Goal: Information Seeking & Learning: Learn about a topic

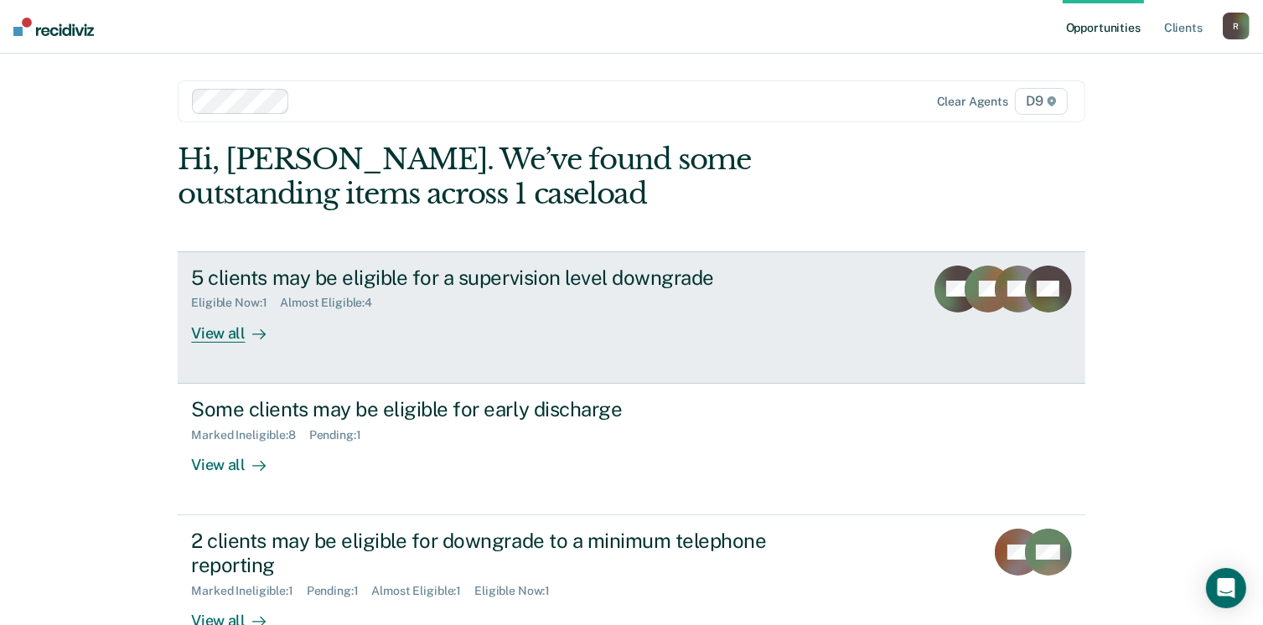
click at [241, 342] on link "5 clients may be eligible for a supervision level downgrade Eligible Now : 1 Al…" at bounding box center [631, 318] width 907 height 132
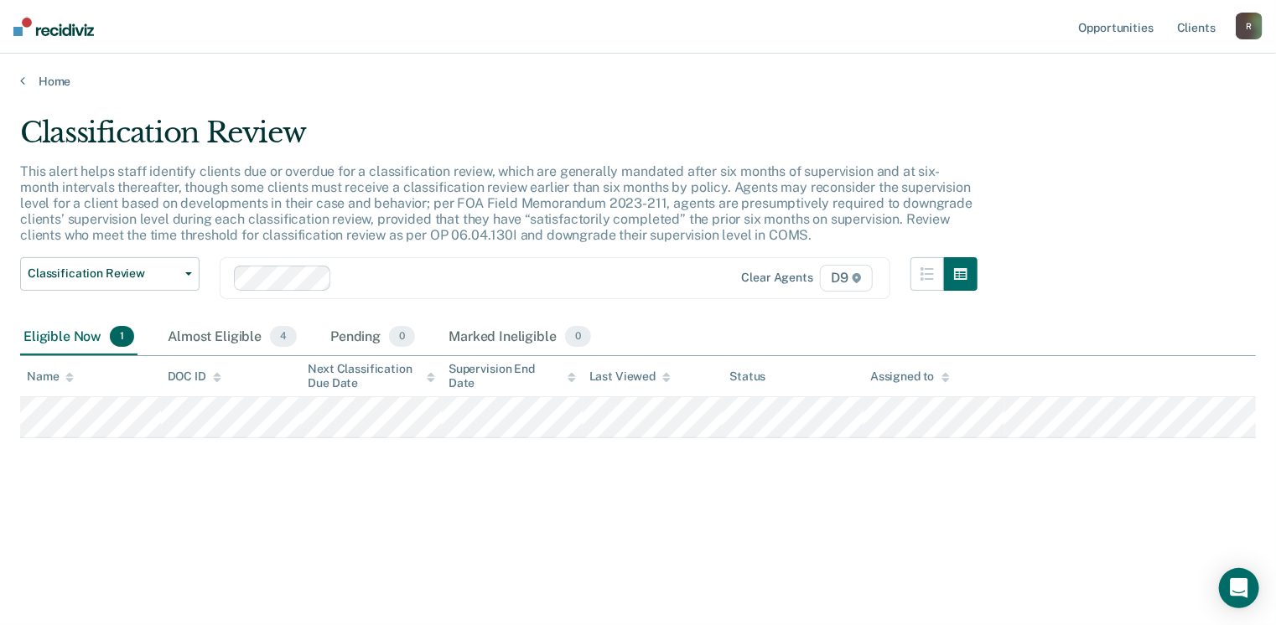
drag, startPoint x: 29, startPoint y: 103, endPoint x: 34, endPoint y: 95, distance: 9.8
drag, startPoint x: 34, startPoint y: 95, endPoint x: 40, endPoint y: 87, distance: 10.1
click at [40, 87] on link "Home" at bounding box center [638, 81] width 1236 height 15
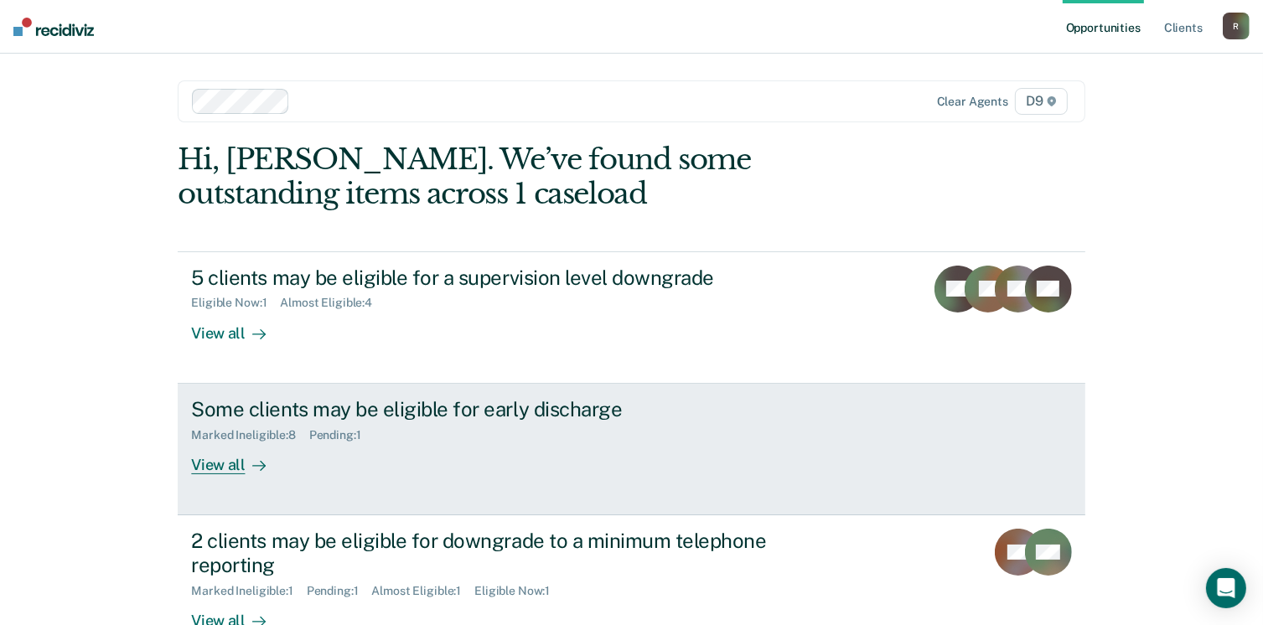
click at [220, 464] on div "View all" at bounding box center [238, 458] width 94 height 33
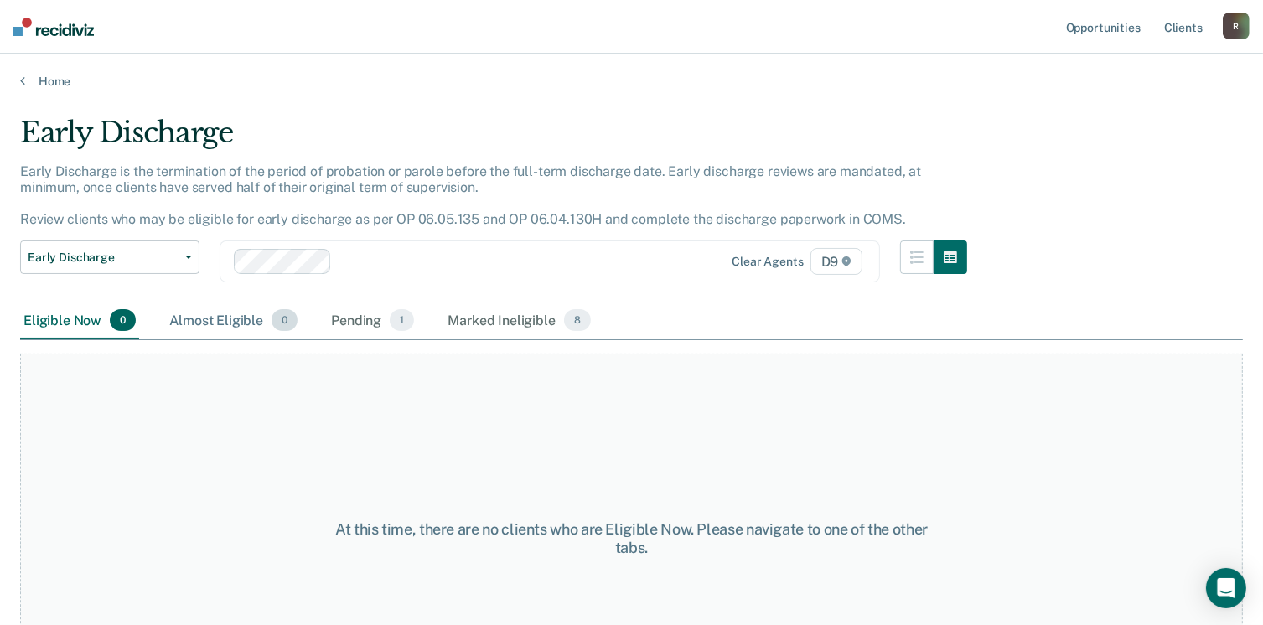
click at [211, 320] on div "Almost Eligible 0" at bounding box center [233, 321] width 135 height 37
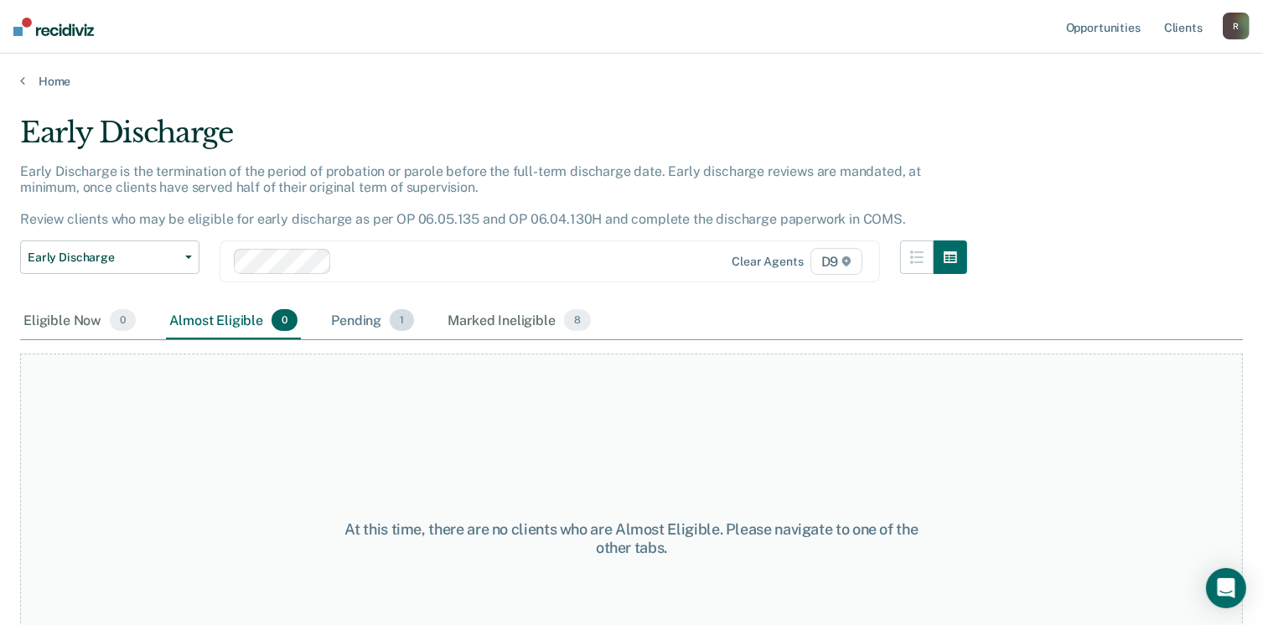
click at [354, 317] on div "Pending 1" at bounding box center [373, 321] width 90 height 37
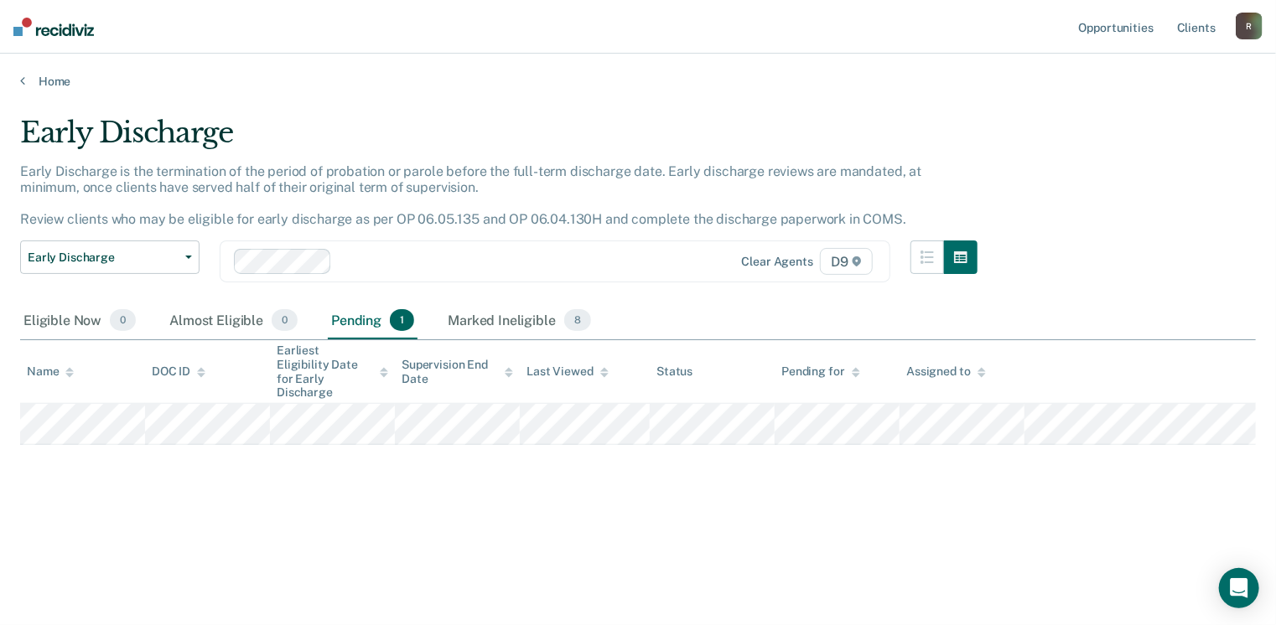
click at [353, 474] on div "Early Discharge Early Discharge is the termination of the period of probation o…" at bounding box center [638, 308] width 1236 height 384
click at [87, 326] on div "Eligible Now 0" at bounding box center [79, 321] width 119 height 37
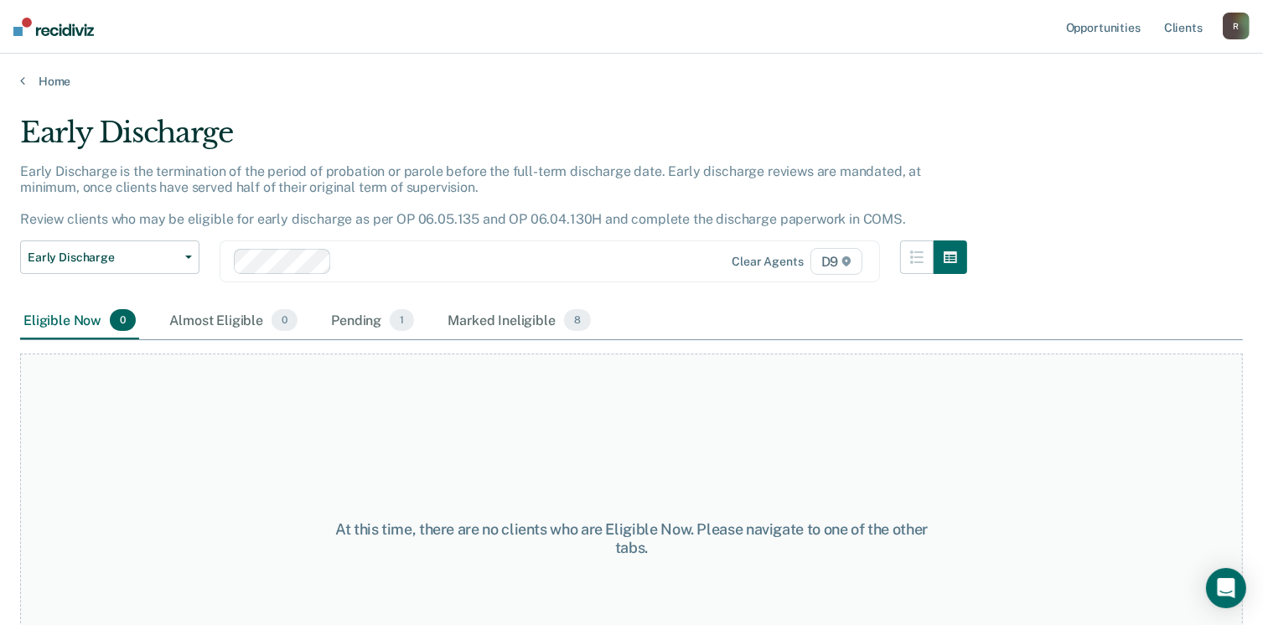
click at [44, 65] on div "Home" at bounding box center [631, 71] width 1263 height 35
click at [44, 75] on link "Home" at bounding box center [631, 81] width 1223 height 15
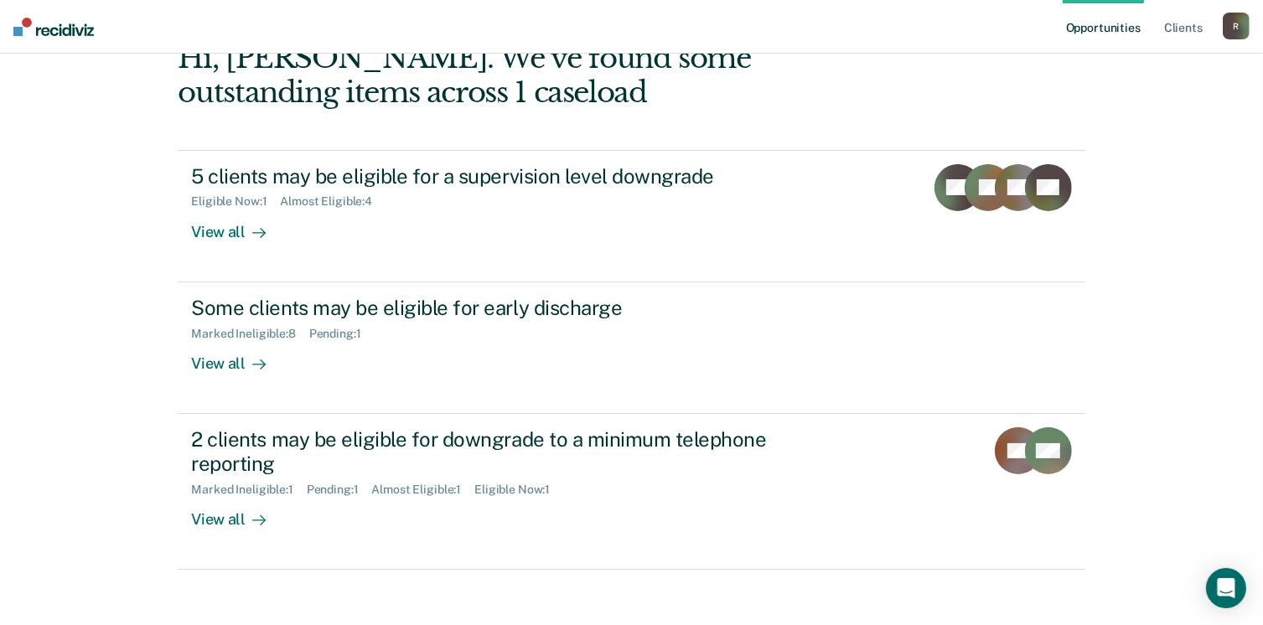
scroll to position [112, 0]
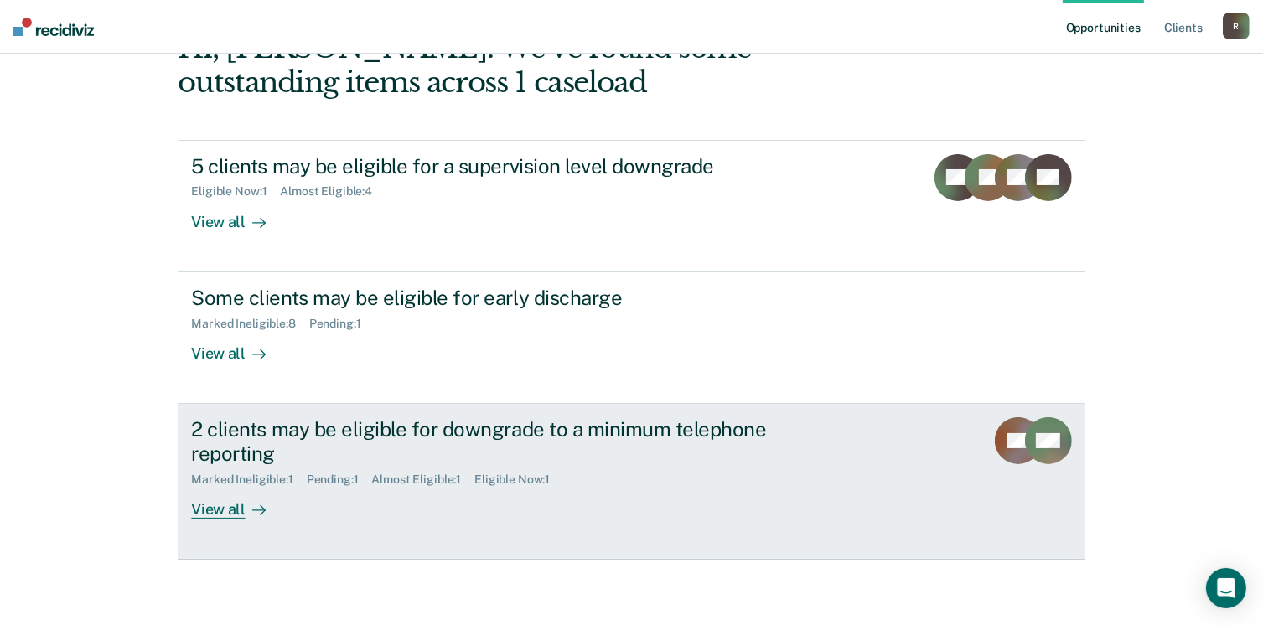
click at [191, 500] on div "View all" at bounding box center [238, 502] width 94 height 33
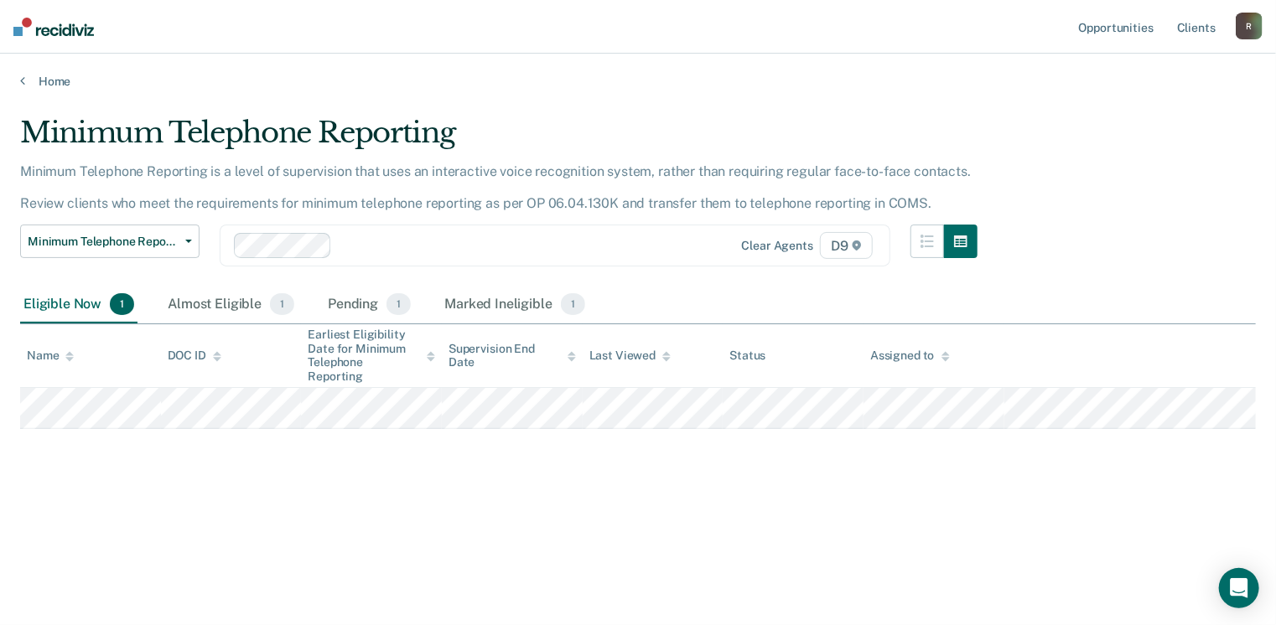
click at [137, 441] on div "Minimum Telephone Reporting Minimum Telephone Reporting is a level of supervisi…" at bounding box center [638, 308] width 1236 height 384
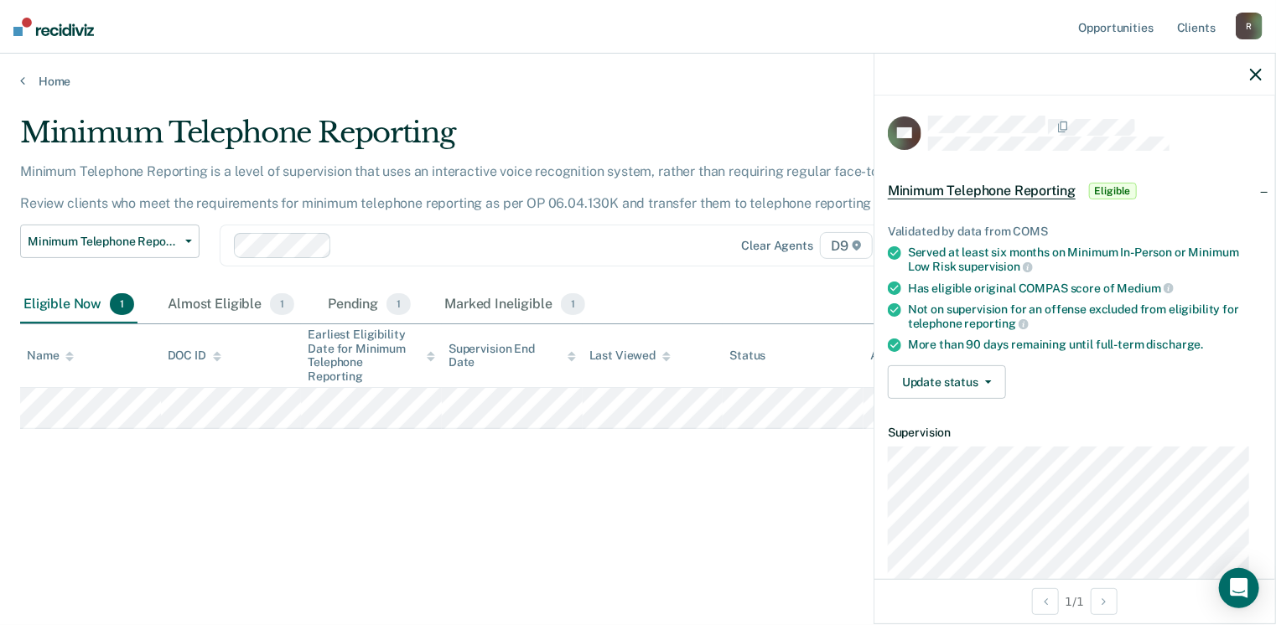
click at [96, 471] on div "Minimum Telephone Reporting Minimum Telephone Reporting is a level of supervisi…" at bounding box center [638, 308] width 1236 height 384
click at [96, 423] on div "Minimum Telephone Reporting Minimum Telephone Reporting is a level of supervisi…" at bounding box center [638, 308] width 1236 height 384
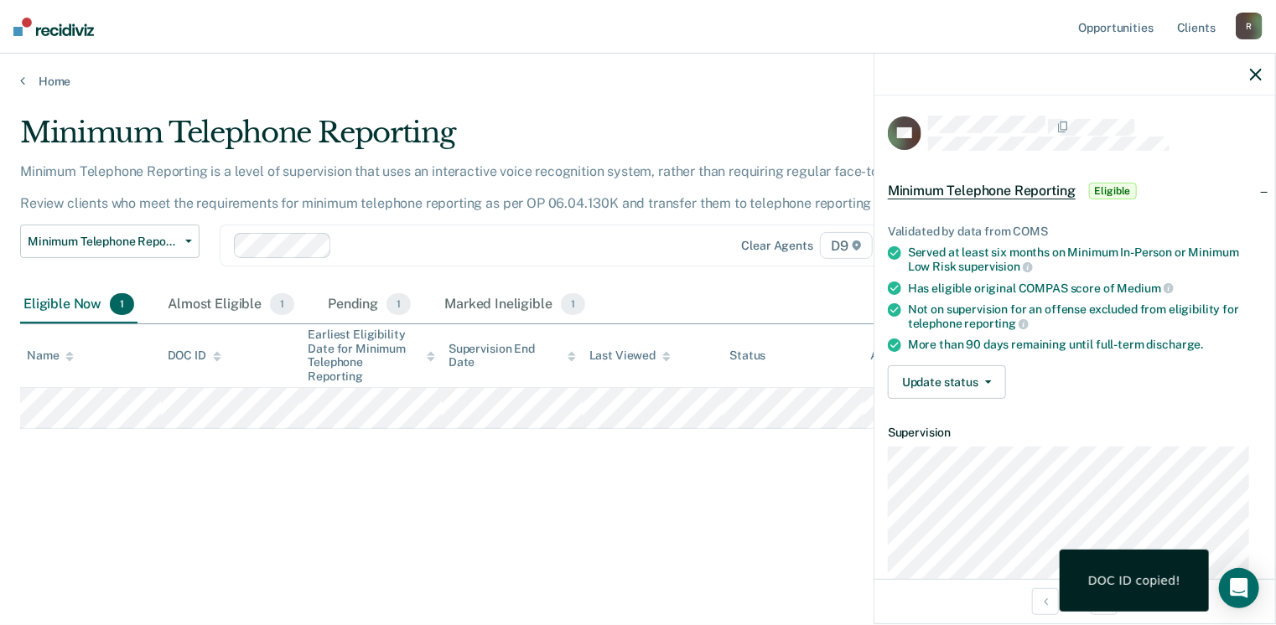
click at [435, 488] on div "Minimum Telephone Reporting Minimum Telephone Reporting is a level of supervisi…" at bounding box center [638, 308] width 1236 height 384
click at [227, 304] on div "Almost Eligible 1" at bounding box center [230, 305] width 133 height 37
click at [359, 298] on div "Pending 1" at bounding box center [369, 305] width 90 height 37
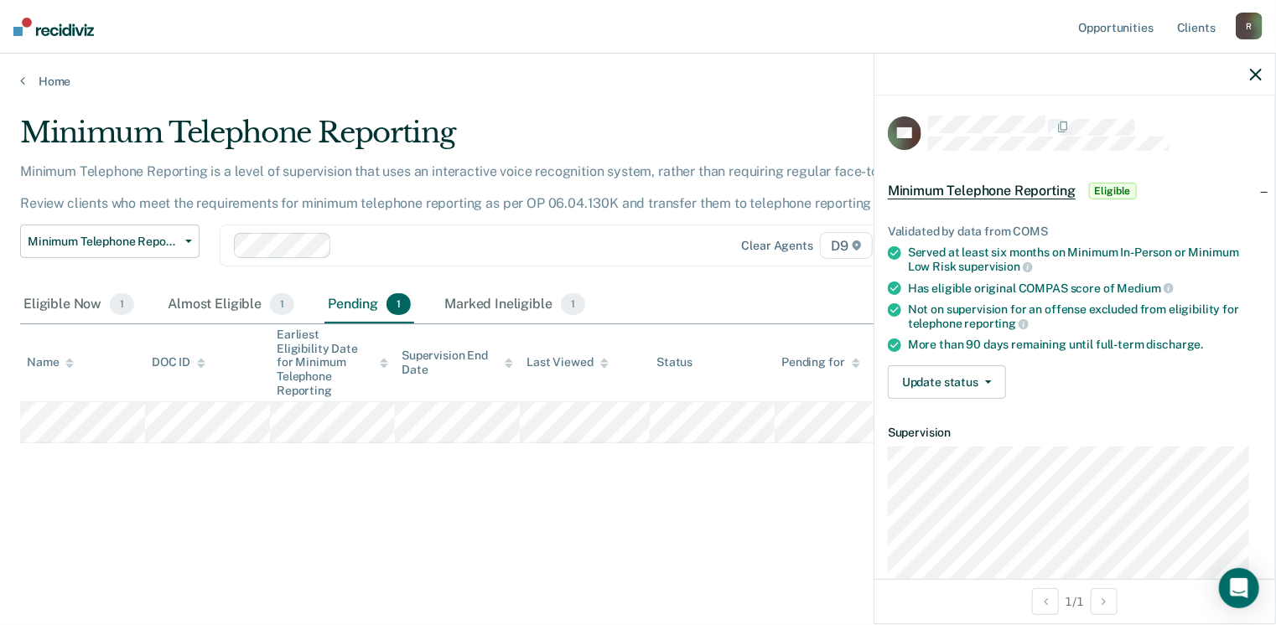
click at [1253, 75] on icon "button" at bounding box center [1256, 75] width 12 height 12
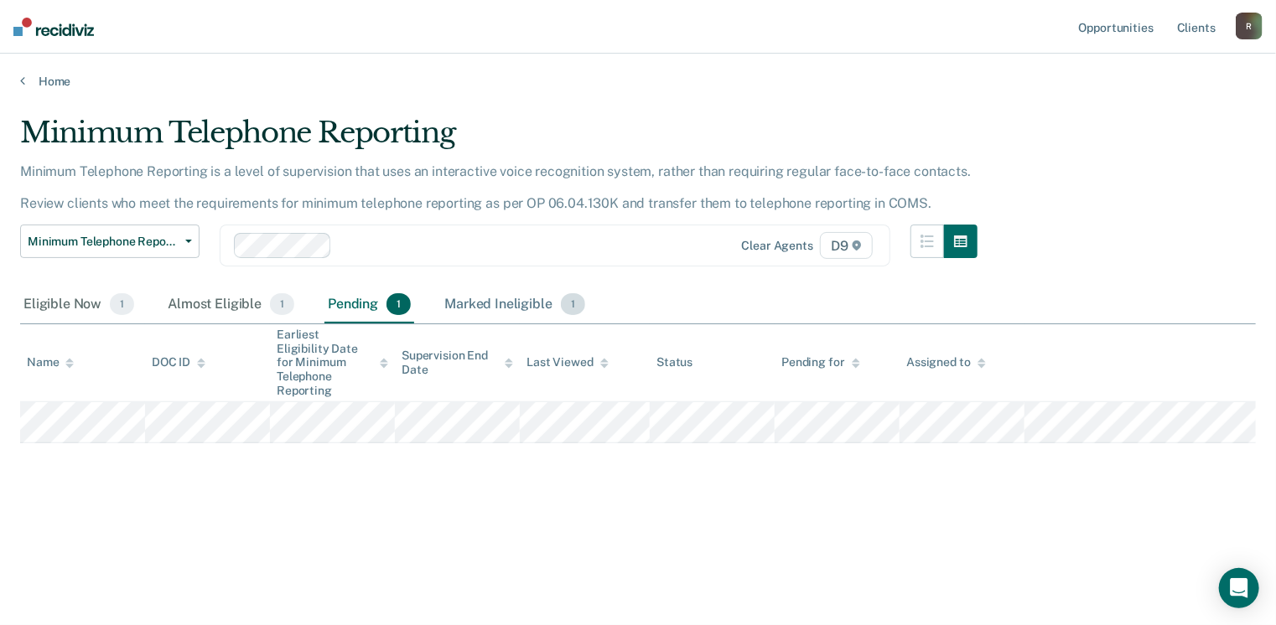
click at [490, 306] on div "Marked Ineligible 1" at bounding box center [515, 305] width 148 height 37
click at [70, 303] on div "Eligible Now 1" at bounding box center [78, 305] width 117 height 37
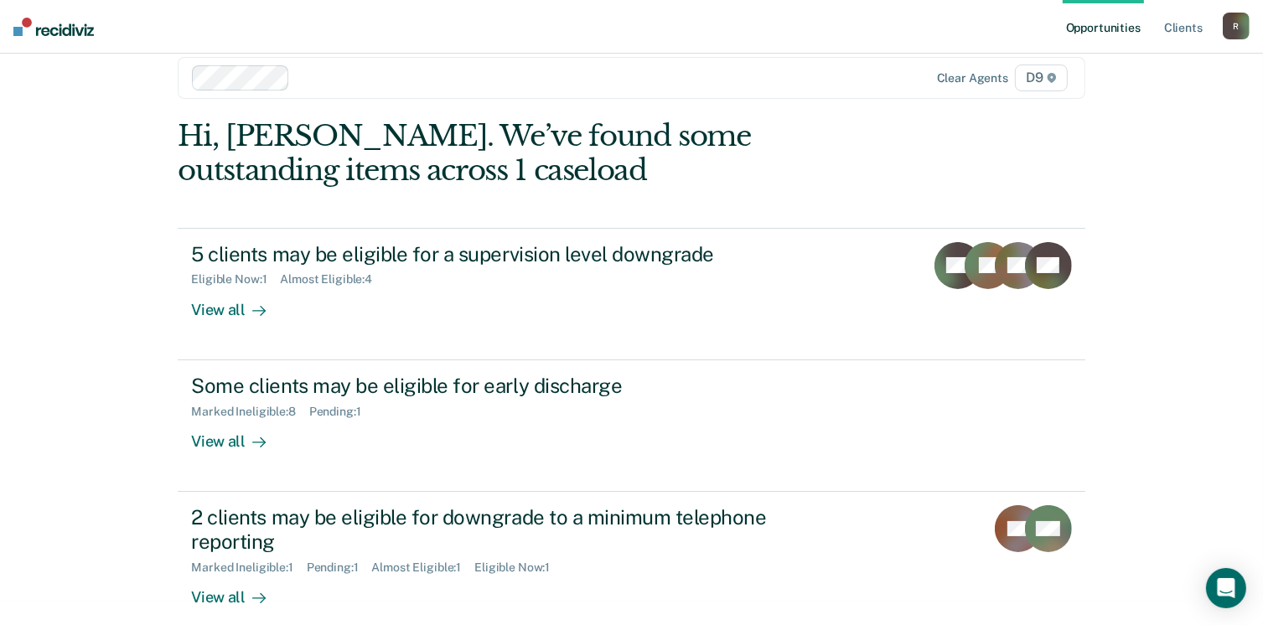
scroll to position [44, 0]
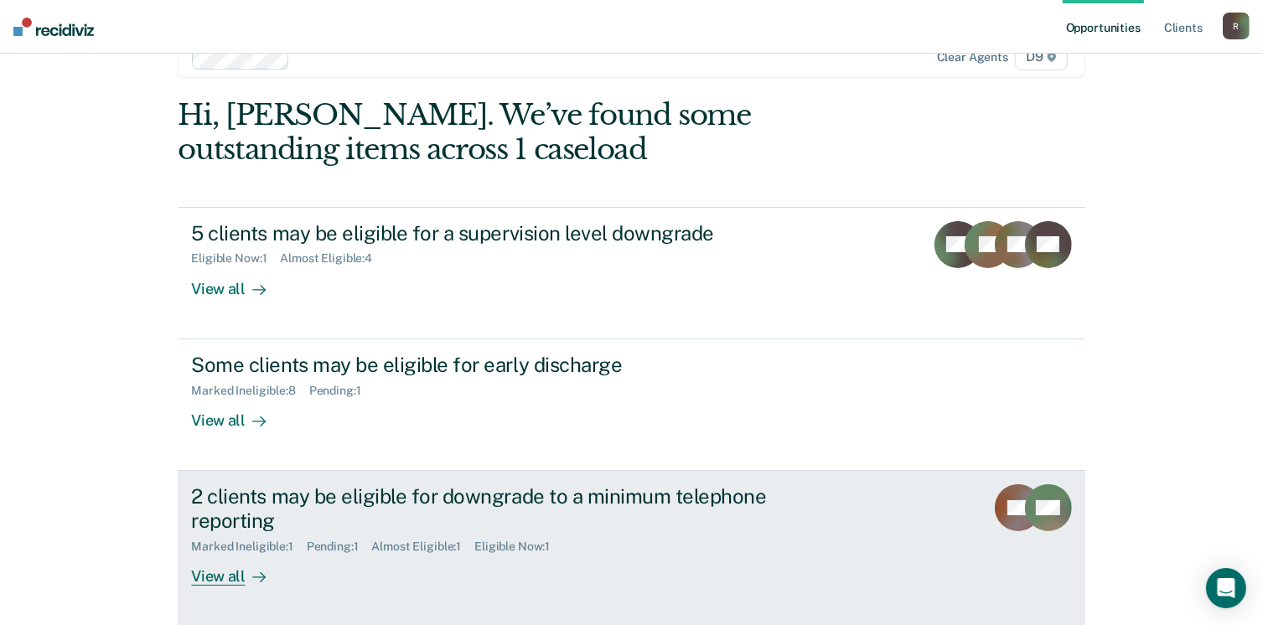
click at [241, 587] on link "2 clients may be eligible for downgrade to a minimum telephone reporting Marked…" at bounding box center [631, 549] width 907 height 156
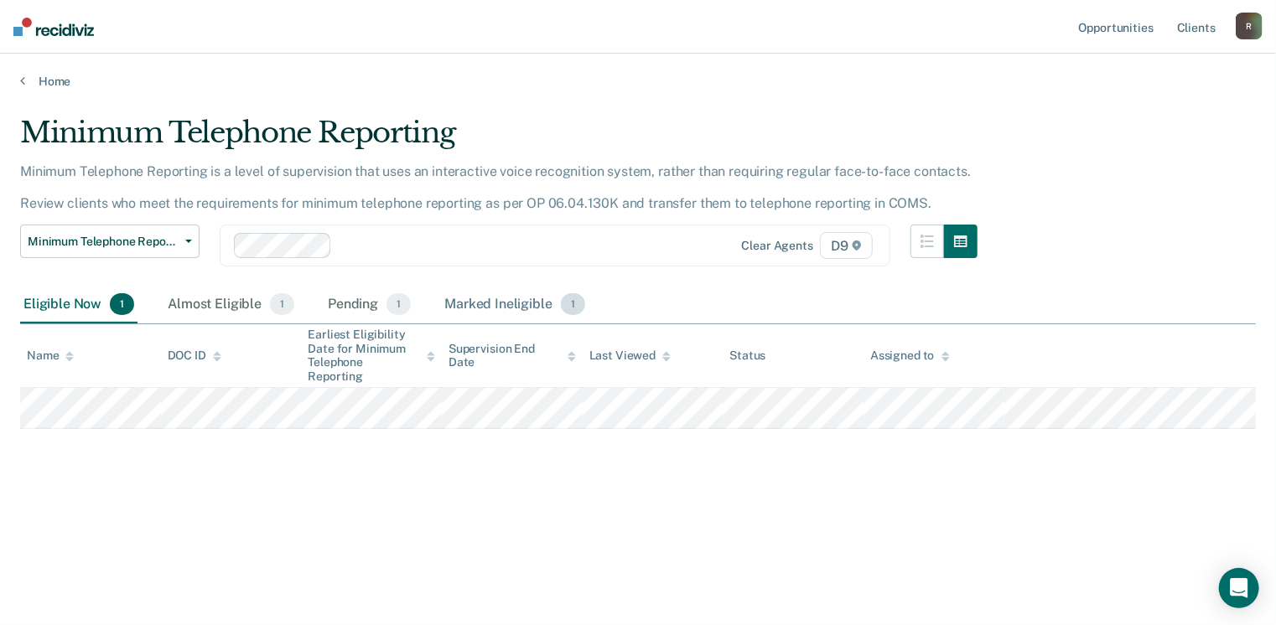
click at [480, 301] on div "Marked Ineligible 1" at bounding box center [515, 305] width 148 height 37
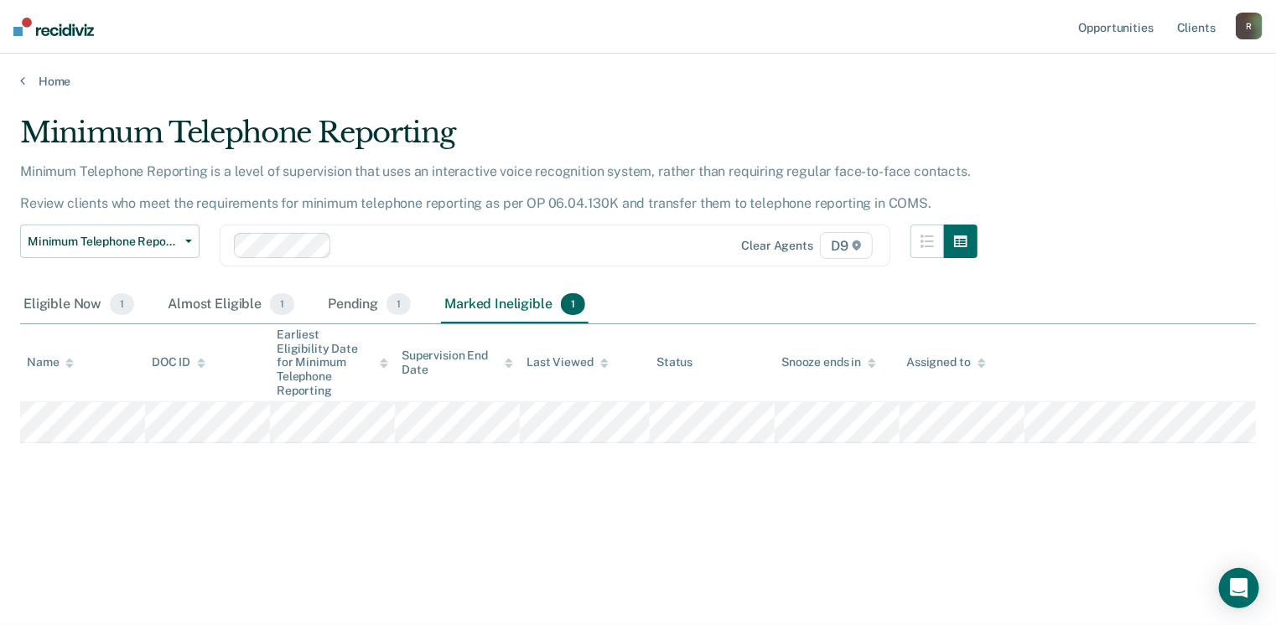
click at [304, 299] on div "Eligible Now 1 Almost Eligible 1 Pending 1 Marked Ineligible 1" at bounding box center [304, 305] width 568 height 37
drag, startPoint x: 214, startPoint y: 303, endPoint x: 201, endPoint y: 306, distance: 12.8
click at [214, 303] on div "Almost Eligible 1" at bounding box center [230, 305] width 133 height 37
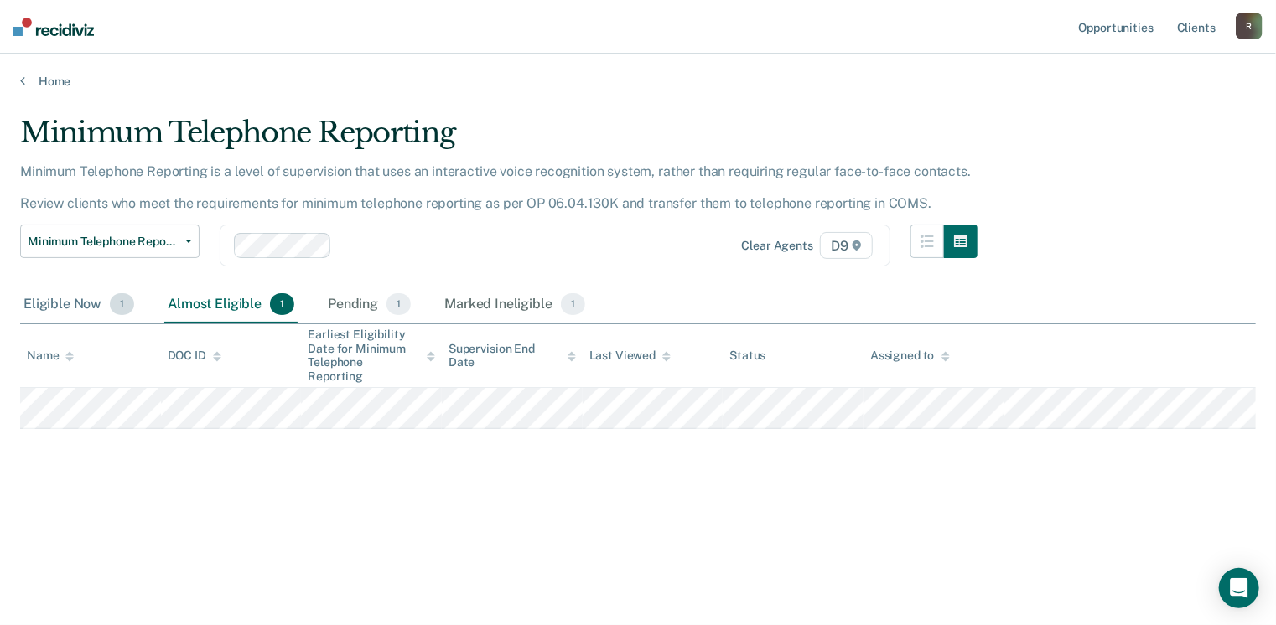
click at [91, 319] on div "Eligible Now 1" at bounding box center [78, 305] width 117 height 37
click at [186, 443] on div "Minimum Telephone Reporting Minimum Telephone Reporting is a level of supervisi…" at bounding box center [638, 308] width 1236 height 384
